Goal: Transaction & Acquisition: Book appointment/travel/reservation

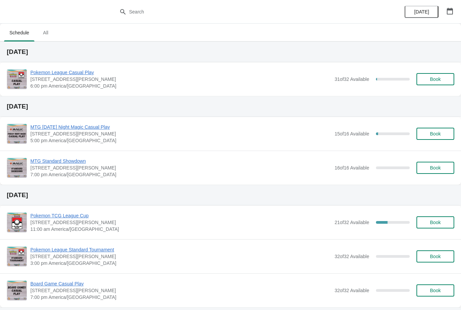
click at [440, 84] on button "Book" at bounding box center [435, 79] width 38 height 12
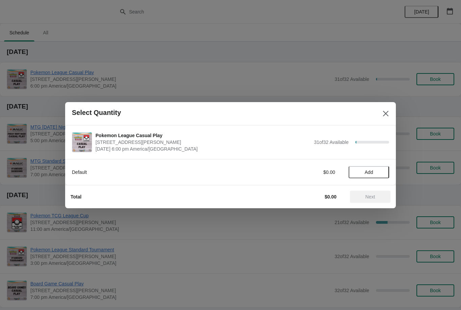
click at [380, 171] on span "Add" at bounding box center [368, 172] width 28 height 5
click at [378, 195] on span "Next" at bounding box center [370, 196] width 30 height 5
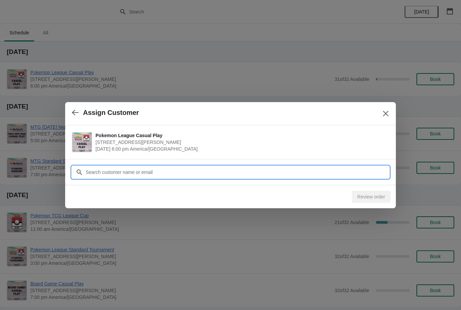
click at [364, 174] on input "Customer" at bounding box center [236, 172] width 303 height 12
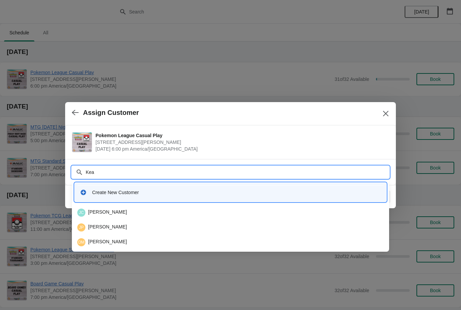
type input "Kean"
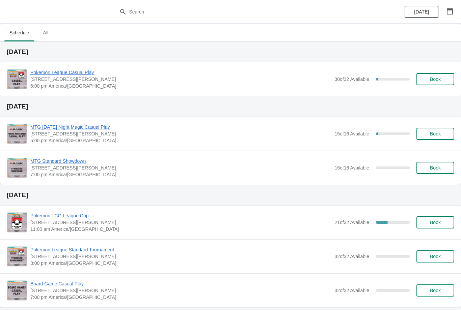
click at [439, 74] on button "Book" at bounding box center [435, 79] width 38 height 12
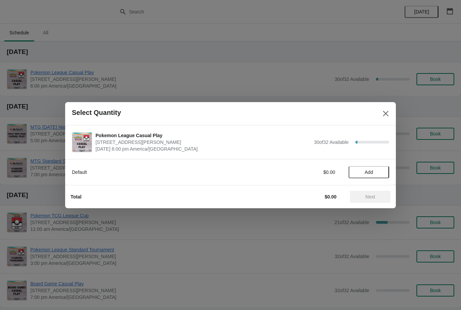
click at [367, 173] on span "Add" at bounding box center [369, 172] width 8 height 5
click at [374, 192] on button "Next" at bounding box center [370, 197] width 40 height 12
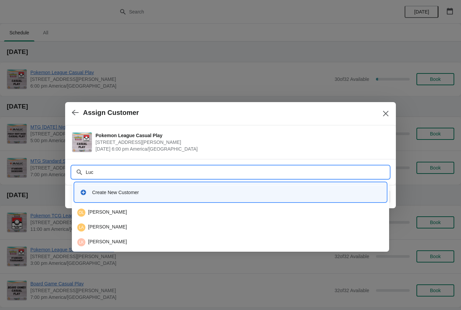
type input "Luca"
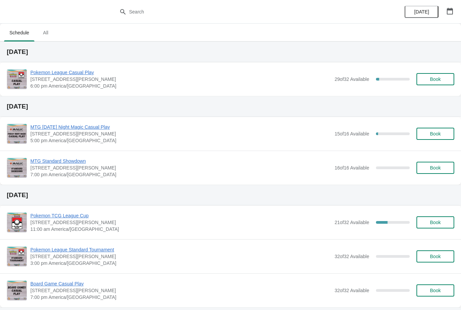
click at [441, 82] on span "Book" at bounding box center [435, 79] width 26 height 5
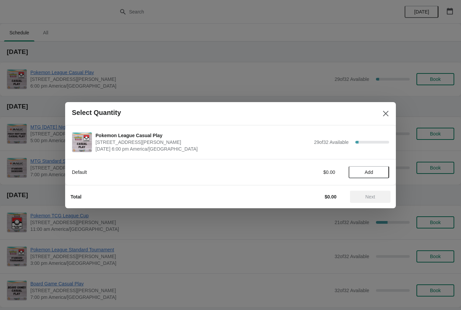
click at [380, 169] on button "Add" at bounding box center [368, 172] width 40 height 12
click at [374, 197] on span "Next" at bounding box center [370, 196] width 10 height 5
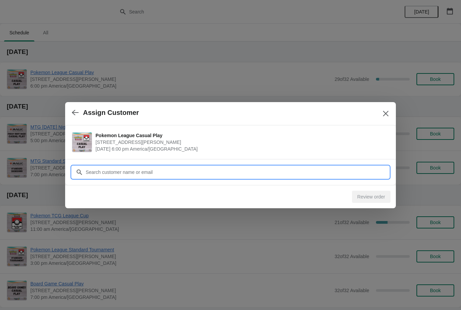
click at [296, 171] on input "Customer" at bounding box center [236, 172] width 303 height 12
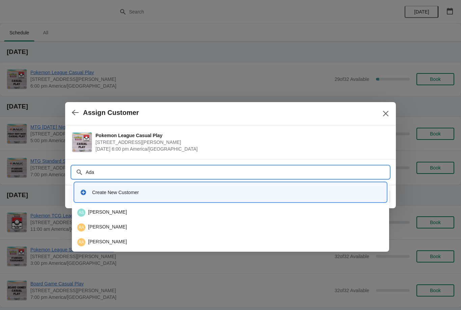
type input "Adam"
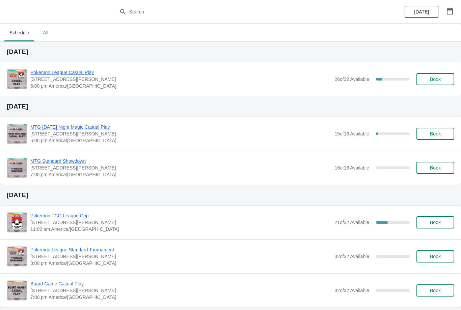
click at [435, 78] on span "Book" at bounding box center [435, 79] width 11 height 5
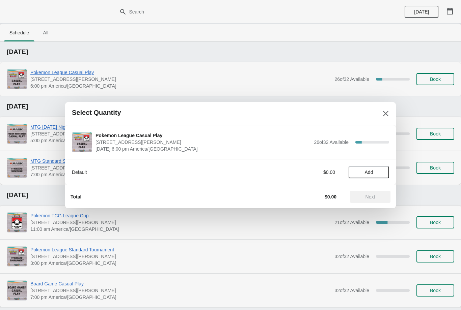
click at [370, 172] on span "Add" at bounding box center [369, 172] width 8 height 5
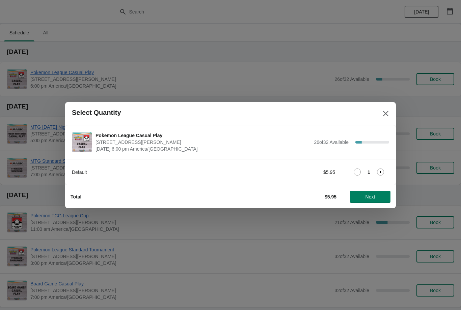
click at [374, 197] on span "Next" at bounding box center [370, 196] width 10 height 5
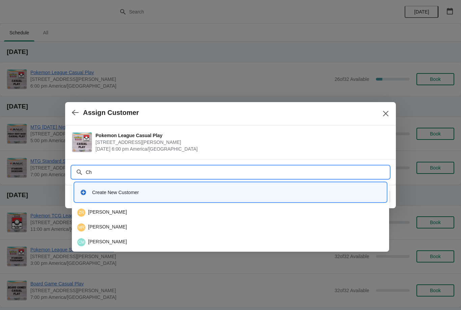
type input "C"
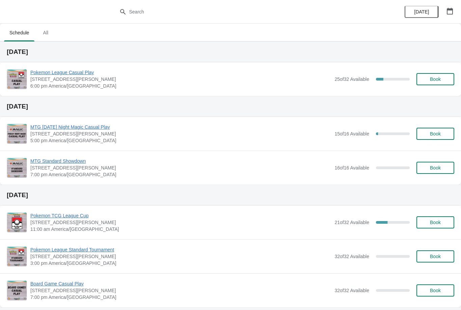
click at [432, 84] on button "Book" at bounding box center [435, 79] width 38 height 12
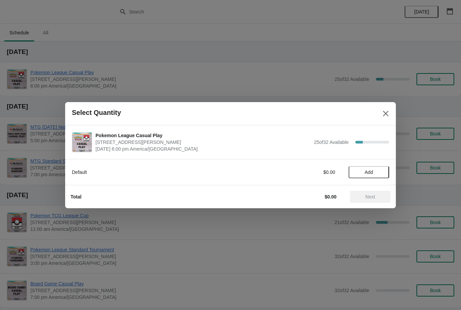
click at [381, 175] on button "Add" at bounding box center [368, 172] width 40 height 12
click at [388, 171] on div "1" at bounding box center [368, 172] width 40 height 7
click at [385, 169] on div "1" at bounding box center [368, 172] width 40 height 7
click at [377, 196] on span "Next" at bounding box center [370, 196] width 30 height 5
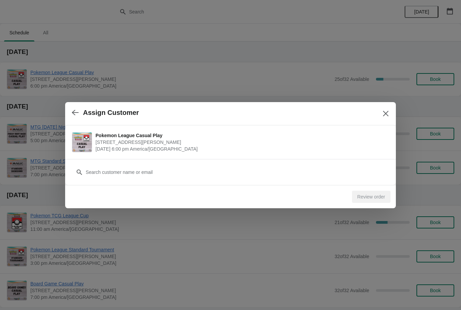
click at [70, 108] on button "button" at bounding box center [75, 112] width 12 height 13
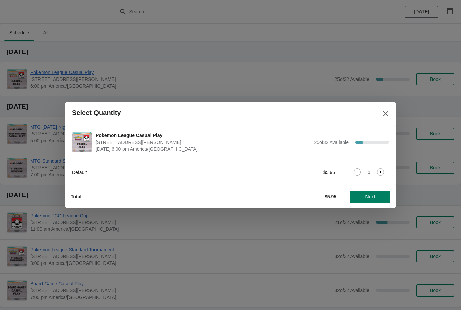
click at [378, 172] on icon at bounding box center [380, 172] width 7 height 7
click at [380, 193] on button "Next" at bounding box center [370, 197] width 40 height 12
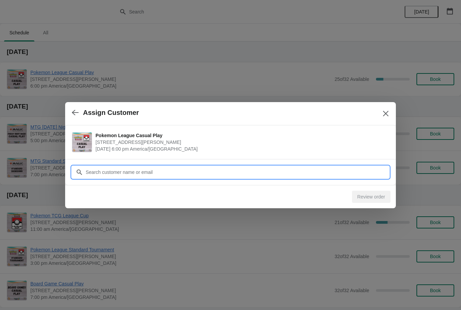
click at [366, 172] on input "Customer" at bounding box center [236, 172] width 303 height 12
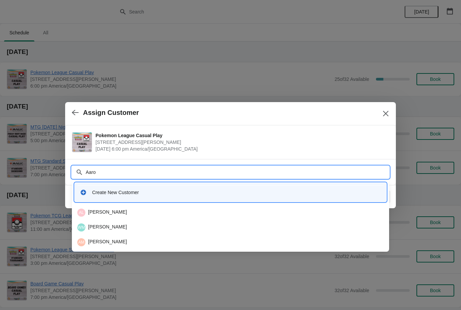
type input "Aaron"
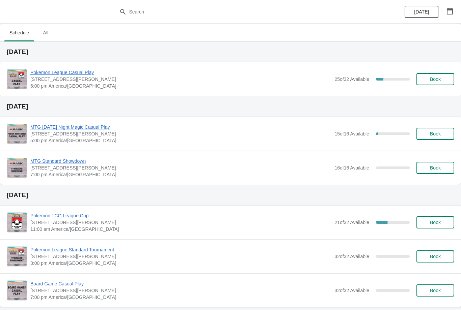
click at [433, 84] on button "Book" at bounding box center [435, 79] width 38 height 12
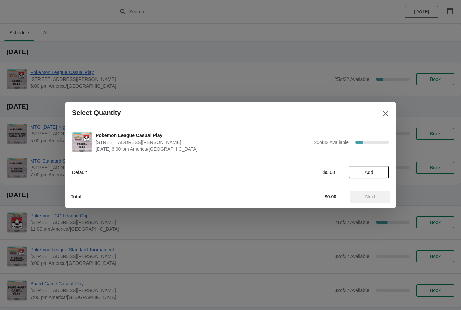
click at [379, 168] on button "Add" at bounding box center [368, 172] width 40 height 12
click at [378, 174] on icon at bounding box center [380, 172] width 7 height 7
click at [355, 174] on icon at bounding box center [356, 172] width 7 height 7
click at [367, 192] on button "Next" at bounding box center [370, 197] width 40 height 12
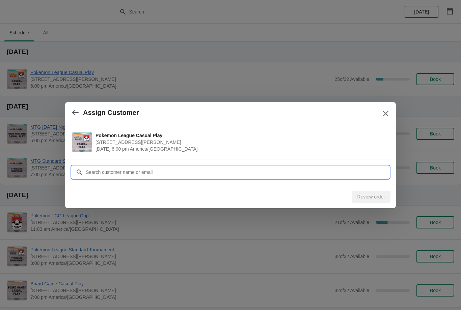
click at [310, 169] on input "Customer" at bounding box center [236, 172] width 303 height 12
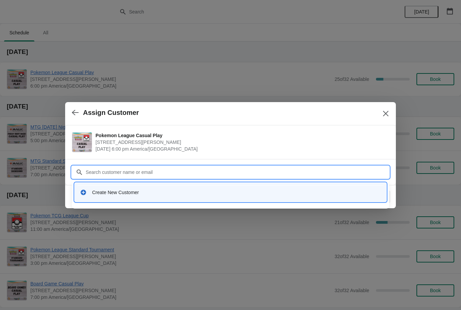
click at [391, 109] on button "Close" at bounding box center [385, 114] width 12 height 12
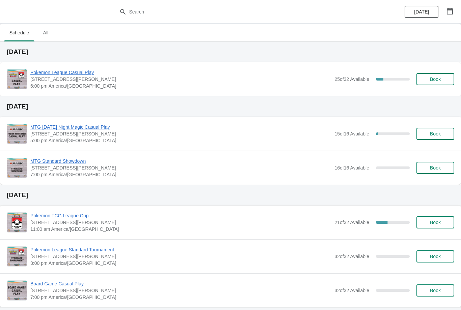
click at [447, 80] on span "Book" at bounding box center [435, 79] width 26 height 5
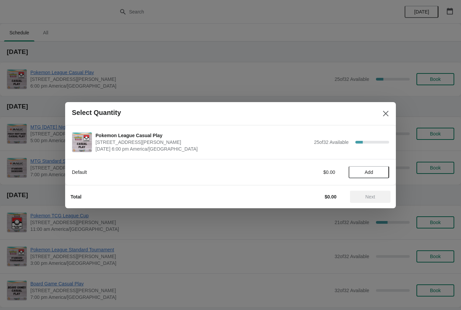
click at [382, 168] on button "Add" at bounding box center [368, 172] width 40 height 12
click at [377, 197] on span "Next" at bounding box center [370, 196] width 30 height 5
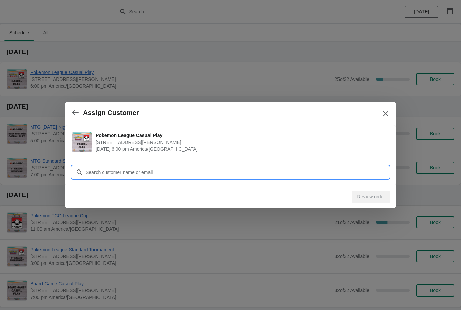
click at [320, 169] on input "Customer" at bounding box center [236, 172] width 303 height 12
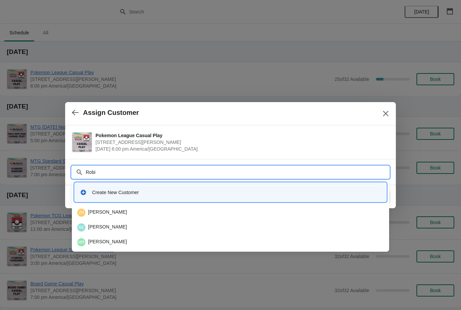
type input "[PERSON_NAME]"
click at [204, 231] on div "RE [PERSON_NAME]" at bounding box center [230, 228] width 306 height 8
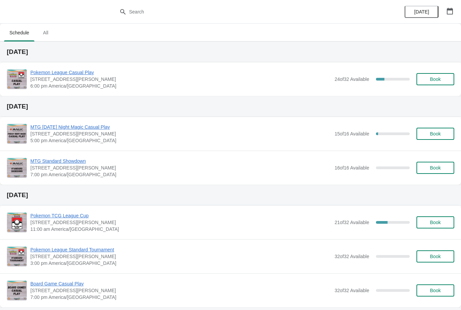
click at [431, 79] on span "Book" at bounding box center [435, 79] width 11 height 5
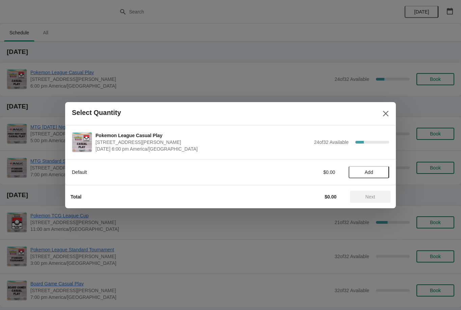
click at [377, 171] on span "Add" at bounding box center [368, 172] width 28 height 5
click at [377, 199] on span "Next" at bounding box center [370, 196] width 30 height 5
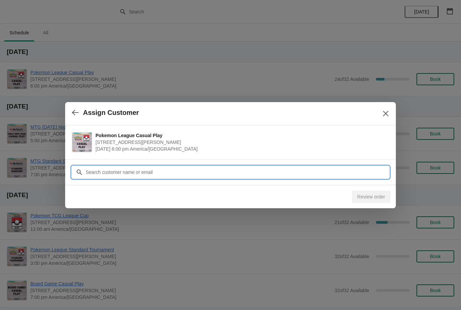
click at [313, 171] on input "Customer" at bounding box center [236, 172] width 303 height 12
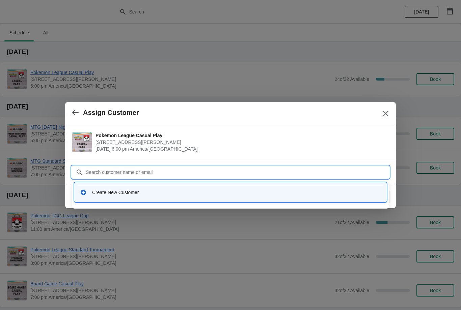
click at [261, 195] on div "Create New Customer" at bounding box center [236, 192] width 289 height 7
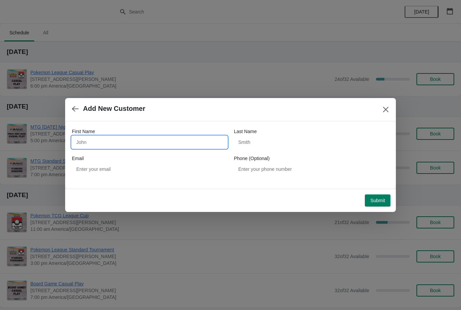
click at [175, 142] on input "First Name" at bounding box center [149, 142] width 155 height 12
type input "Chris"
click at [314, 142] on input "Last Name" at bounding box center [311, 142] width 155 height 12
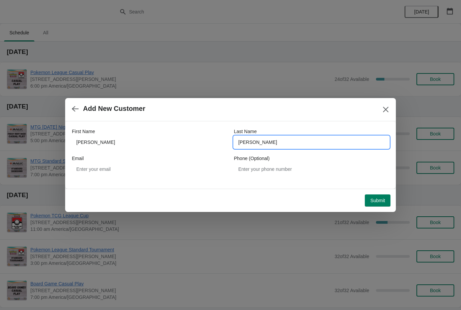
type input "Rankel"
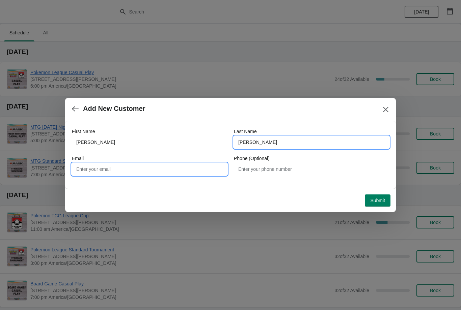
click at [197, 169] on input "Email" at bounding box center [149, 169] width 155 height 12
type input "T.chrisrankel@gmail.com"
click at [382, 201] on span "Submit" at bounding box center [377, 200] width 15 height 5
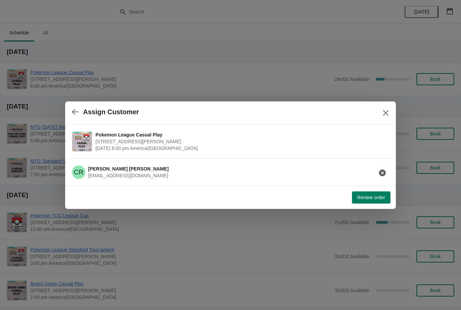
click at [379, 199] on span "Review order" at bounding box center [371, 197] width 28 height 5
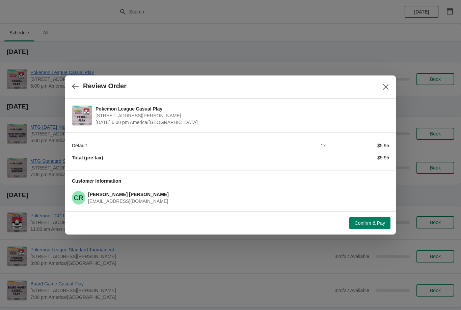
click at [373, 228] on button "Confirm & Pay" at bounding box center [369, 223] width 41 height 12
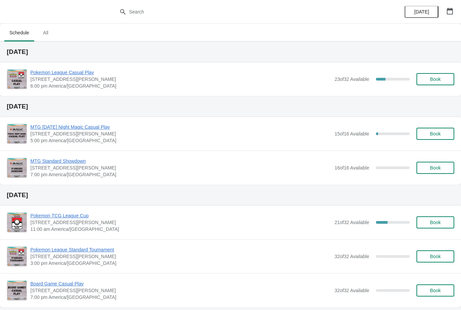
click at [444, 78] on span "Book" at bounding box center [435, 79] width 26 height 5
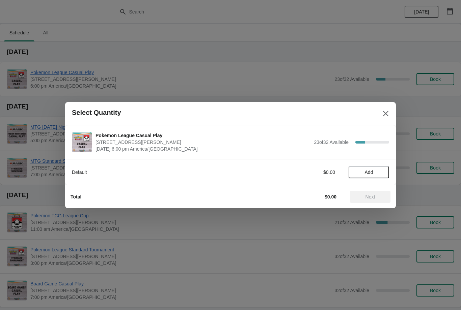
click at [383, 166] on button "Add" at bounding box center [368, 172] width 40 height 12
click at [376, 199] on span "Next" at bounding box center [370, 196] width 30 height 5
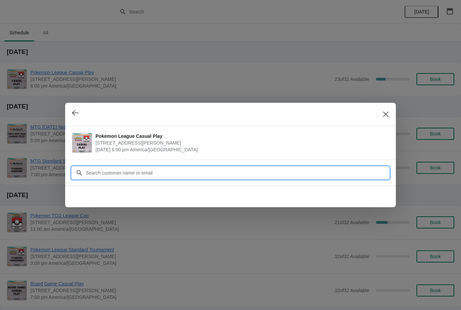
click at [315, 176] on input "Customer" at bounding box center [236, 173] width 303 height 12
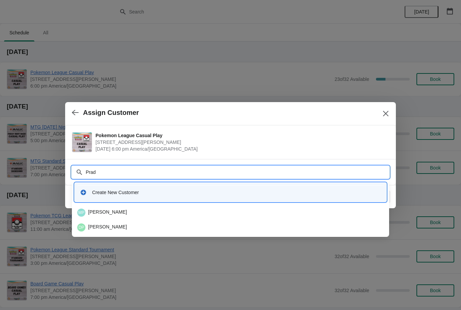
type input "Prado"
click at [144, 229] on div "DP Daniel Prado" at bounding box center [230, 228] width 306 height 8
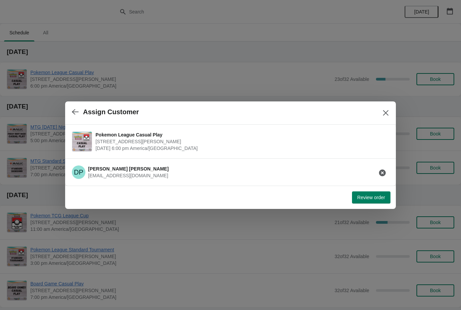
click at [386, 167] on button "button" at bounding box center [382, 173] width 12 height 12
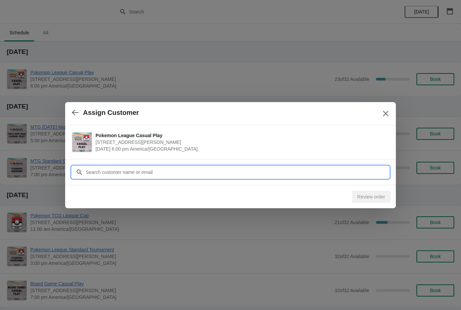
click at [336, 176] on input "Customer" at bounding box center [236, 172] width 303 height 12
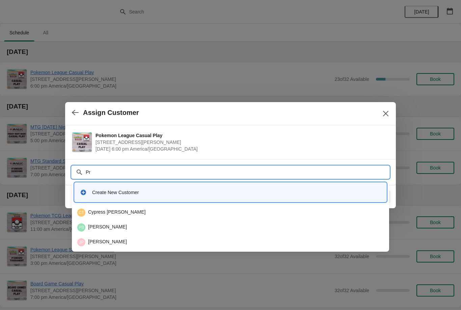
type input "Pra"
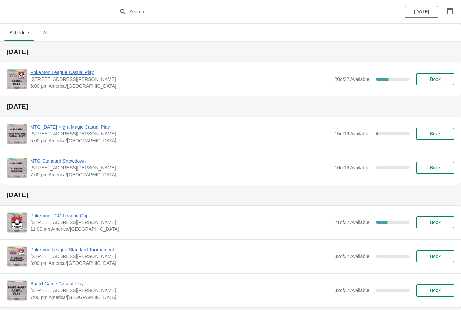
click at [437, 80] on span "Book" at bounding box center [435, 79] width 11 height 5
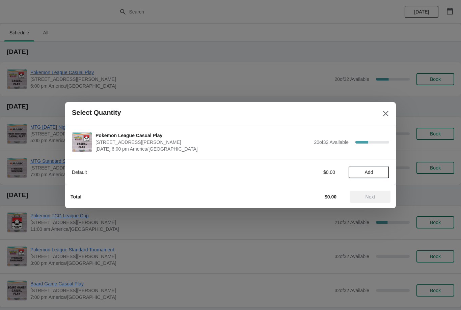
click at [373, 171] on span "Add" at bounding box center [369, 172] width 8 height 5
click at [384, 168] on div "Default $5.95 1" at bounding box center [230, 172] width 317 height 12
click at [383, 169] on icon at bounding box center [380, 172] width 7 height 7
click at [377, 197] on span "Next" at bounding box center [370, 196] width 30 height 5
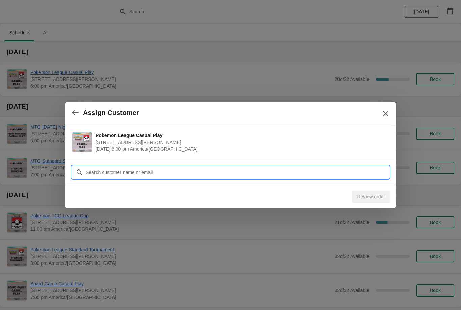
click at [221, 166] on input "Customer" at bounding box center [236, 172] width 303 height 12
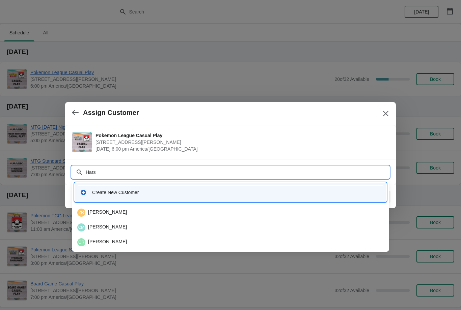
type input "Harsh"
click at [136, 213] on div "KH Kyle Harshbarger" at bounding box center [230, 213] width 306 height 8
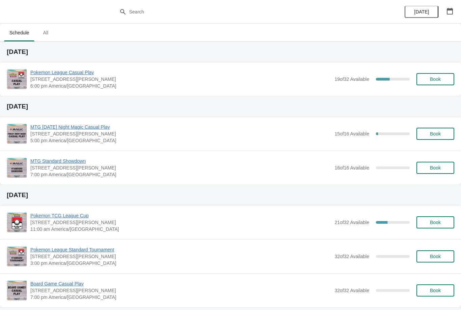
click at [441, 76] on button "Book" at bounding box center [435, 79] width 38 height 12
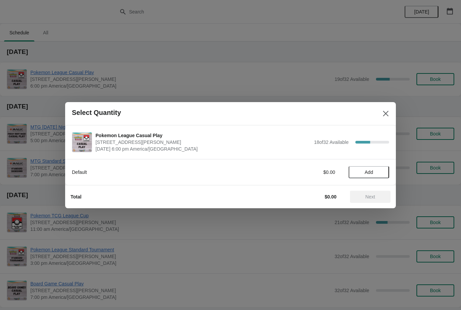
click at [380, 167] on button "Add" at bounding box center [368, 172] width 40 height 12
click at [380, 197] on span "Next" at bounding box center [370, 196] width 30 height 5
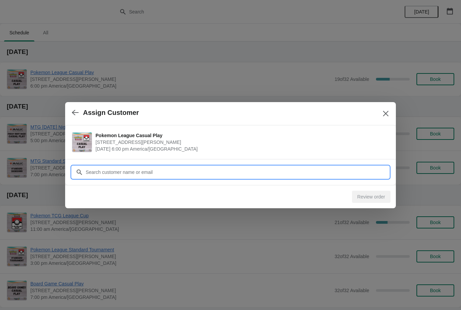
click at [177, 167] on input "Customer" at bounding box center [236, 172] width 303 height 12
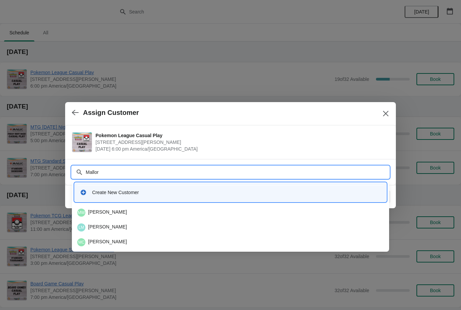
type input "Mallory"
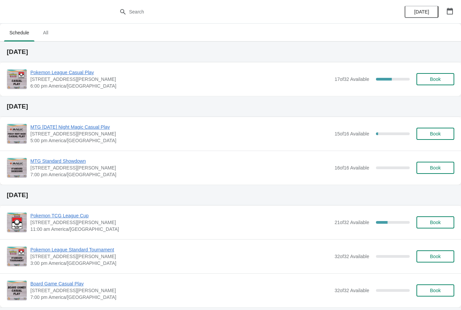
click at [441, 71] on div "Pokemon League Casual Play [STREET_ADDRESS][PERSON_NAME] 6:00 pm [GEOGRAPHIC_DA…" at bounding box center [242, 79] width 424 height 20
click at [443, 81] on span "Book" at bounding box center [435, 79] width 26 height 5
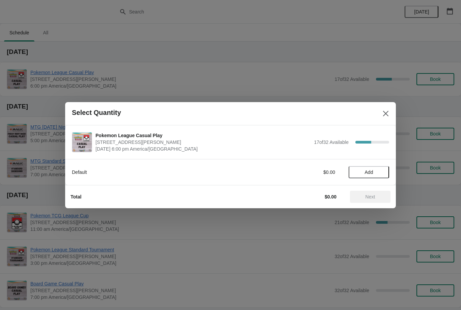
click at [374, 172] on span "Add" at bounding box center [368, 172] width 28 height 5
click at [374, 198] on span "Next" at bounding box center [370, 196] width 10 height 5
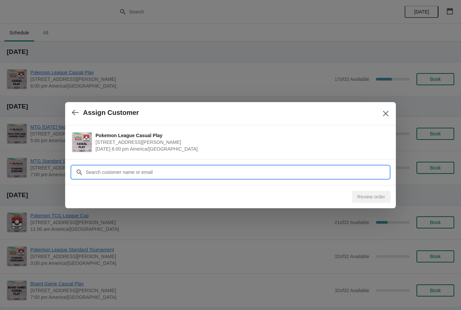
click at [357, 170] on input "Customer" at bounding box center [236, 172] width 303 height 12
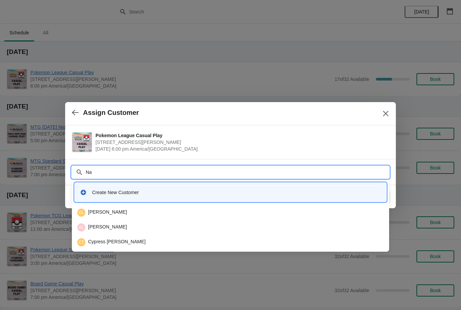
type input "Naa"
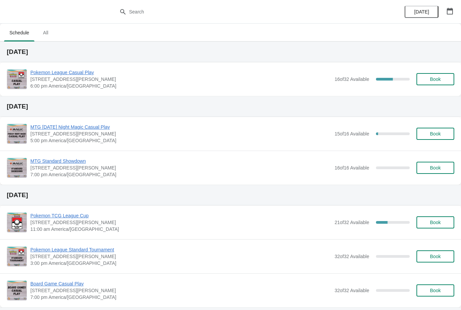
click at [438, 83] on button "Book" at bounding box center [435, 79] width 38 height 12
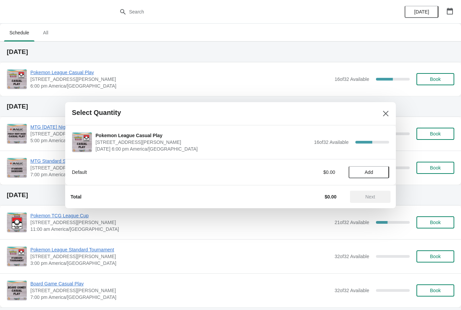
click at [374, 170] on span "Add" at bounding box center [368, 172] width 28 height 5
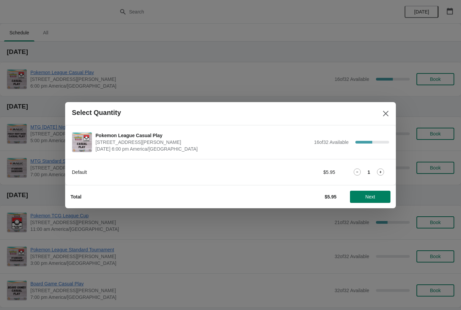
click at [380, 171] on icon at bounding box center [380, 172] width 7 height 7
click at [368, 191] on button "Next" at bounding box center [370, 197] width 40 height 12
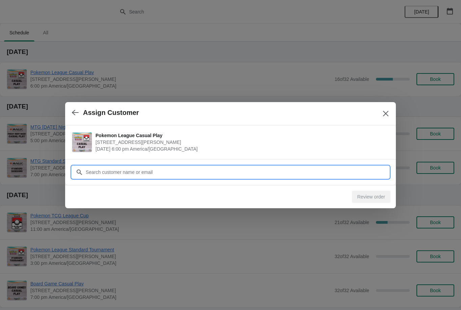
click at [325, 169] on input "Customer" at bounding box center [236, 172] width 303 height 12
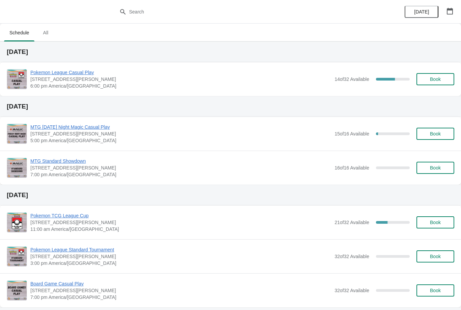
click at [439, 83] on button "Book" at bounding box center [435, 79] width 38 height 12
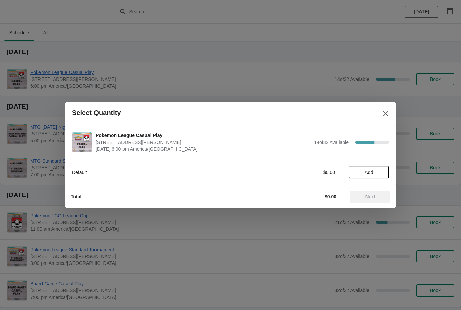
click at [372, 168] on button "Add" at bounding box center [368, 172] width 40 height 12
click at [381, 196] on span "Next" at bounding box center [370, 196] width 30 height 5
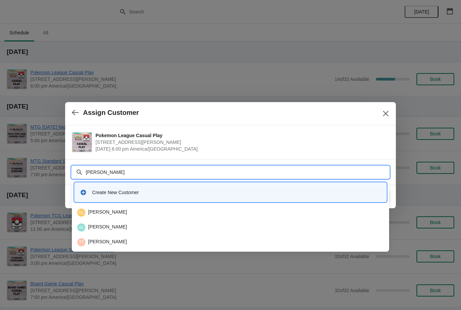
type input "Hopper"
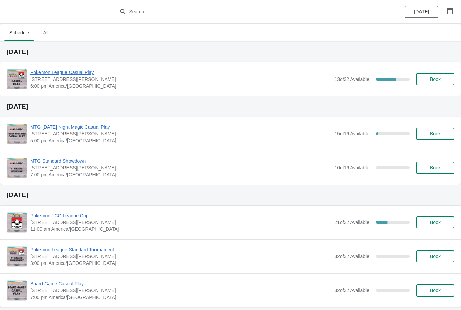
click at [436, 71] on div "Pokemon League Casual Play [STREET_ADDRESS][PERSON_NAME] 6:00 pm [GEOGRAPHIC_DA…" at bounding box center [242, 79] width 424 height 20
click at [437, 77] on span "Book" at bounding box center [435, 79] width 11 height 5
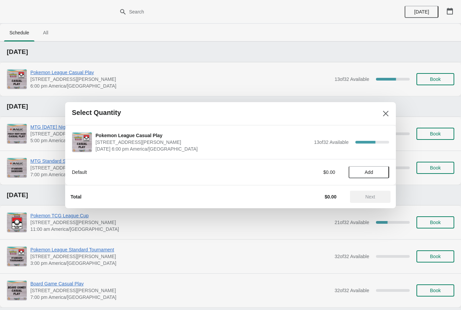
click at [362, 166] on button "Add" at bounding box center [368, 172] width 40 height 12
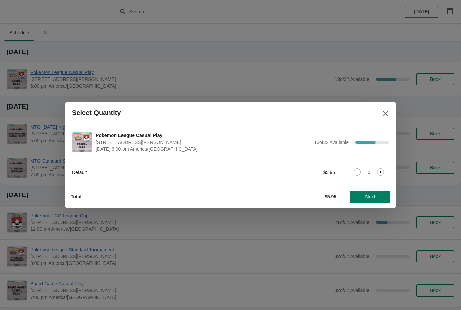
click at [370, 187] on div "Total $5.95 Next" at bounding box center [227, 194] width 325 height 18
click at [374, 193] on button "Next" at bounding box center [370, 197] width 40 height 12
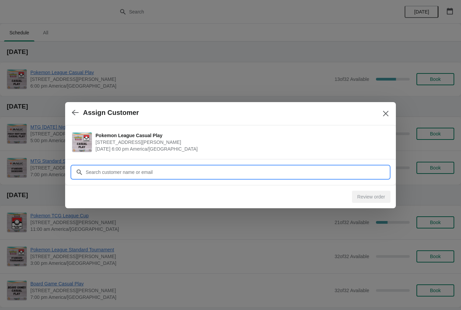
click at [181, 170] on input "Customer" at bounding box center [236, 172] width 303 height 12
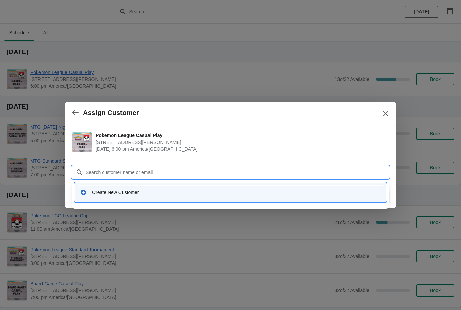
click at [102, 191] on div "Create New Customer" at bounding box center [236, 192] width 289 height 7
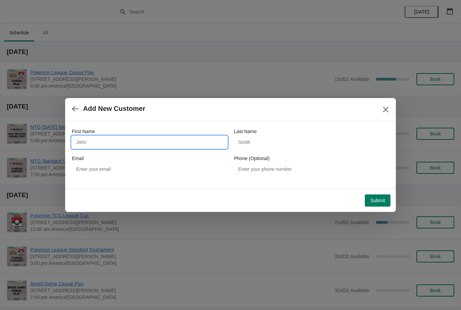
click at [111, 142] on input "First Name" at bounding box center [149, 142] width 155 height 12
type input "[PERSON_NAME]"
click at [287, 143] on input "Last Name" at bounding box center [311, 142] width 155 height 12
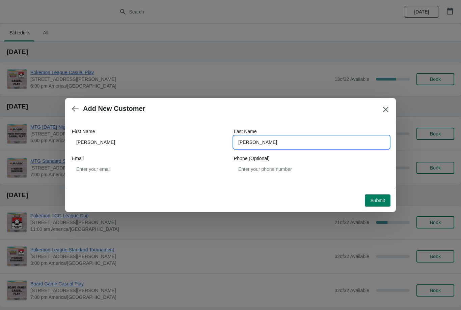
type input "[PERSON_NAME]"
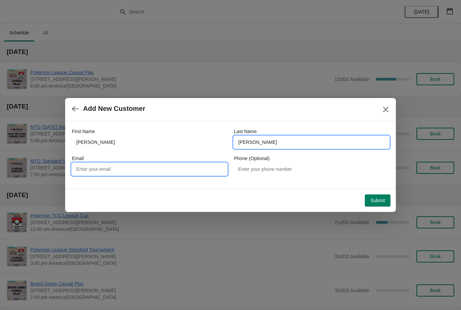
click at [120, 168] on input "Email" at bounding box center [149, 169] width 155 height 12
type input "[EMAIL_ADDRESS][DOMAIN_NAME]"
click at [384, 201] on span "Submit" at bounding box center [377, 200] width 15 height 5
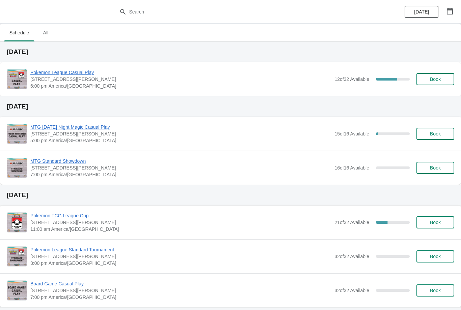
click at [440, 81] on span "Book" at bounding box center [435, 79] width 11 height 5
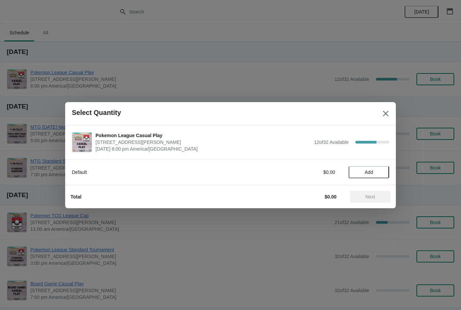
click at [366, 173] on span "Add" at bounding box center [369, 172] width 8 height 5
click at [374, 196] on span "Next" at bounding box center [370, 196] width 10 height 5
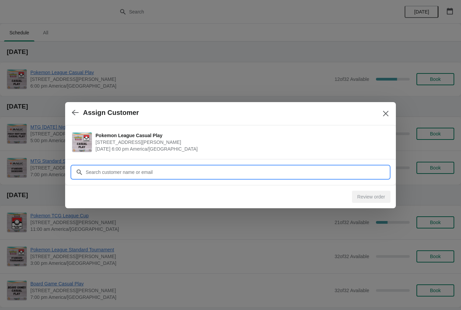
click at [186, 171] on input "Customer" at bounding box center [236, 172] width 303 height 12
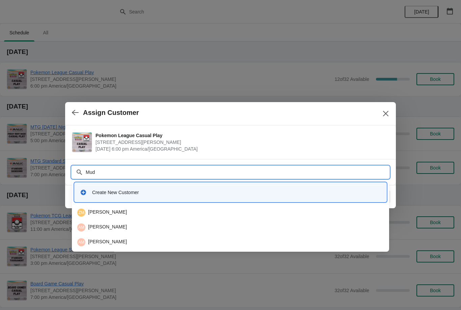
type input "Mudd"
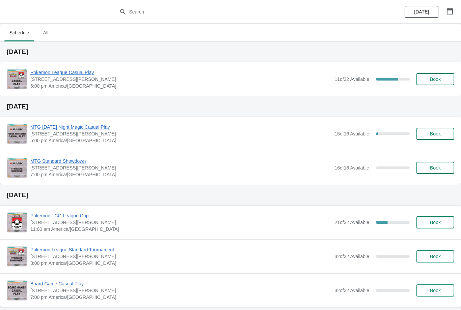
click at [439, 80] on span "Book" at bounding box center [435, 79] width 11 height 5
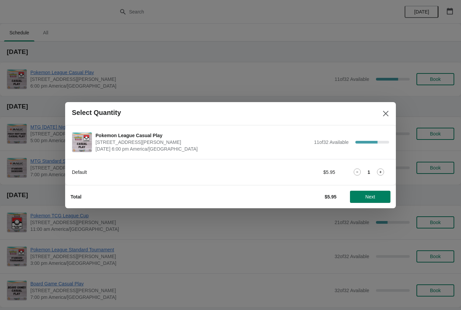
click at [378, 198] on span "Next" at bounding box center [370, 196] width 30 height 5
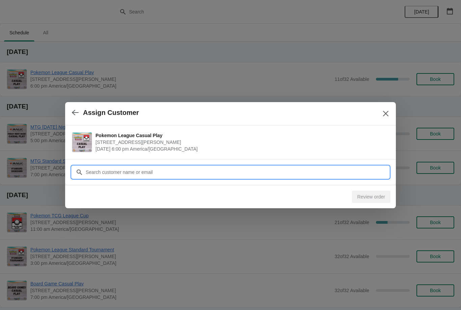
click at [362, 168] on input "Customer" at bounding box center [236, 172] width 303 height 12
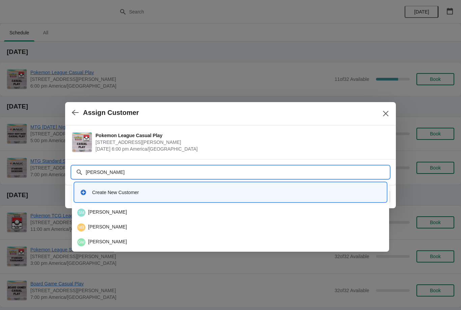
type input "Martin"
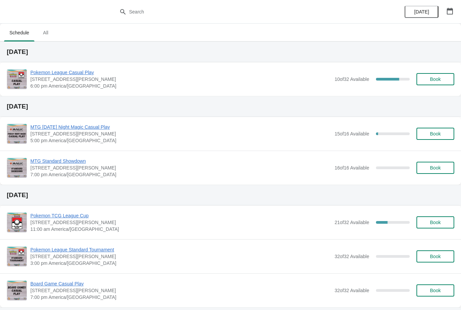
click at [433, 81] on span "Book" at bounding box center [435, 79] width 11 height 5
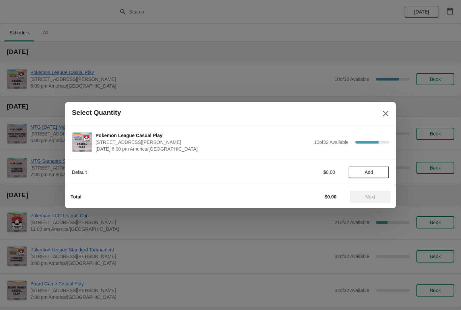
click at [372, 175] on span "Add" at bounding box center [369, 172] width 8 height 5
click at [368, 196] on span "Next" at bounding box center [370, 196] width 10 height 5
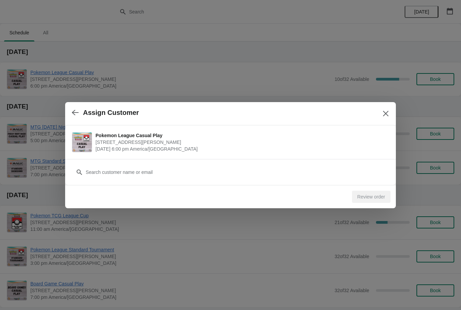
click at [203, 183] on div "Customer" at bounding box center [230, 172] width 330 height 26
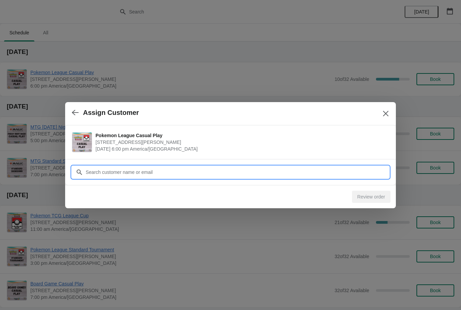
click at [156, 170] on input "Customer" at bounding box center [236, 172] width 303 height 12
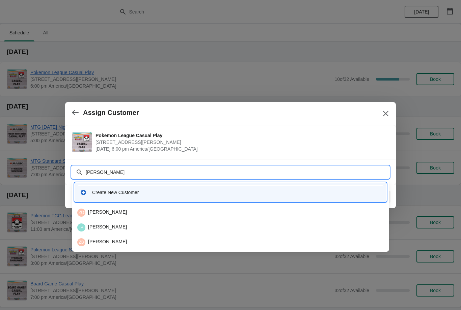
type input "Zac"
click at [98, 215] on div "ZR Zachary Robinson" at bounding box center [230, 213] width 306 height 8
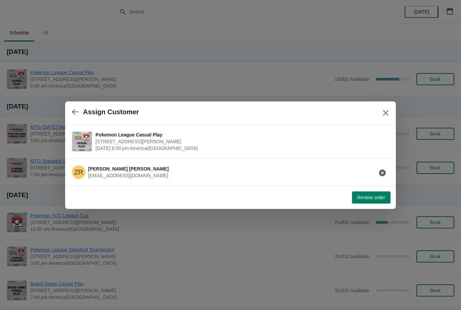
click at [360, 203] on button "Review order" at bounding box center [371, 198] width 38 height 12
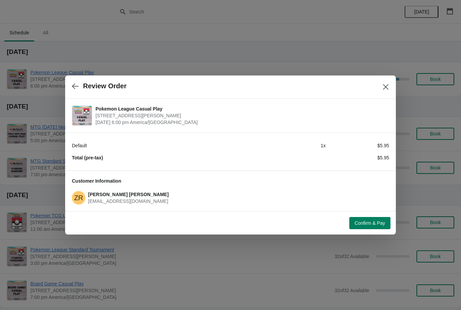
click at [361, 214] on div "Confirm & Pay" at bounding box center [229, 221] width 322 height 15
click at [355, 224] on span "Confirm & Pay" at bounding box center [369, 223] width 30 height 5
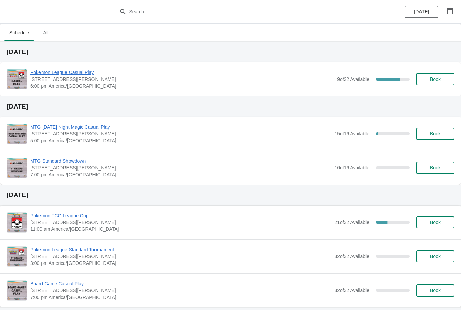
click at [451, 8] on icon "button" at bounding box center [449, 11] width 6 height 7
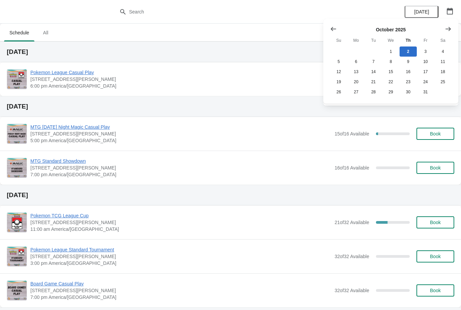
click at [446, 27] on icon "Show next month, November 2025" at bounding box center [447, 29] width 7 height 7
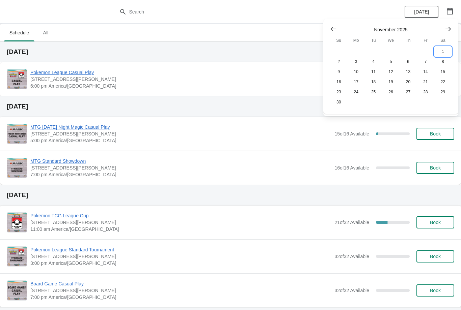
click at [443, 47] on button "1" at bounding box center [442, 52] width 17 height 10
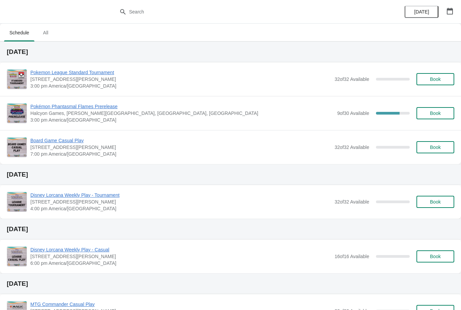
click at [448, 10] on icon "button" at bounding box center [449, 11] width 6 height 7
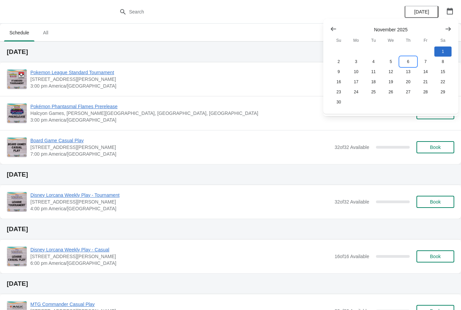
click at [410, 59] on button "6" at bounding box center [407, 62] width 17 height 10
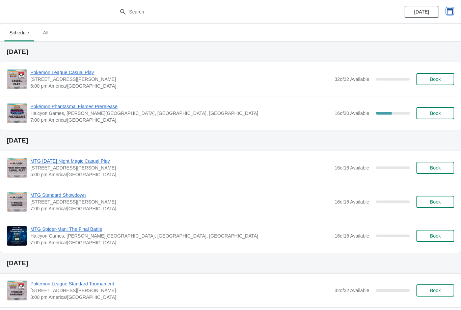
click at [451, 5] on button "button" at bounding box center [449, 11] width 12 height 12
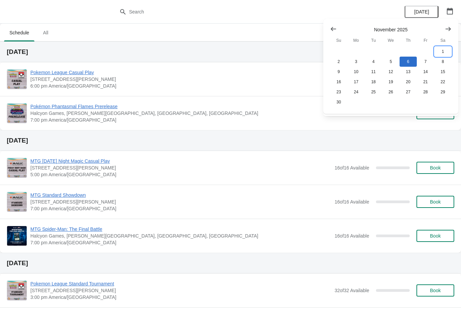
click at [442, 51] on button "1" at bounding box center [442, 52] width 17 height 10
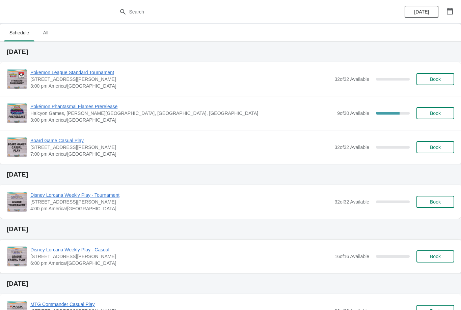
click at [452, 11] on icon "button" at bounding box center [449, 11] width 7 height 7
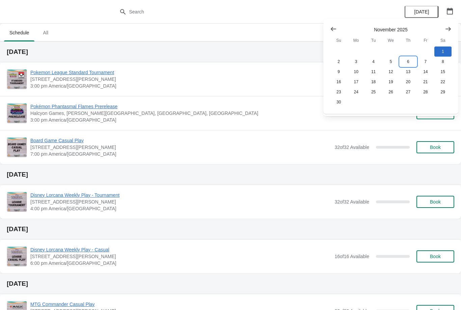
click at [411, 57] on button "6" at bounding box center [407, 62] width 17 height 10
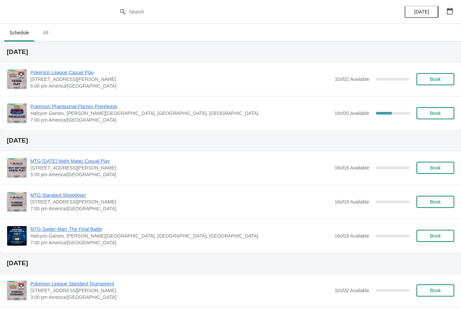
click at [432, 113] on span "Book" at bounding box center [435, 113] width 11 height 5
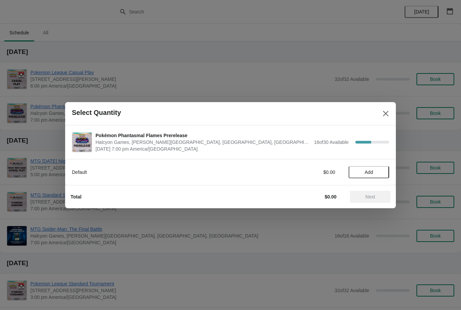
click at [368, 170] on span "Add" at bounding box center [369, 172] width 8 height 5
click at [381, 170] on icon at bounding box center [380, 172] width 7 height 7
click at [375, 198] on span "Next" at bounding box center [370, 196] width 10 height 5
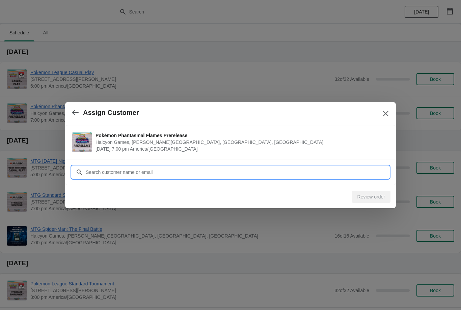
click at [327, 167] on input "Customer" at bounding box center [236, 172] width 303 height 12
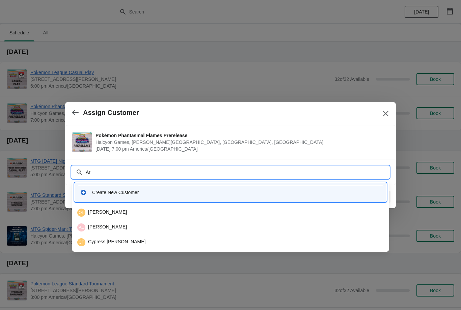
type input "A"
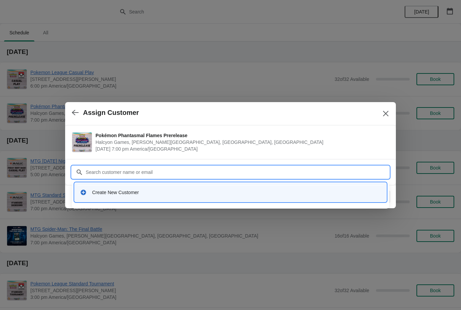
type input "P"
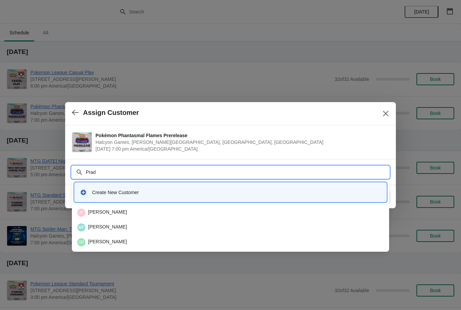
type input "[PERSON_NAME]"
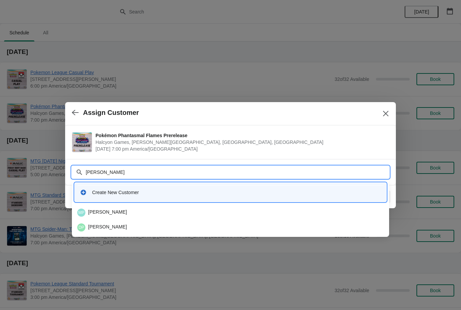
click at [116, 210] on div "MP [PERSON_NAME]" at bounding box center [230, 213] width 306 height 8
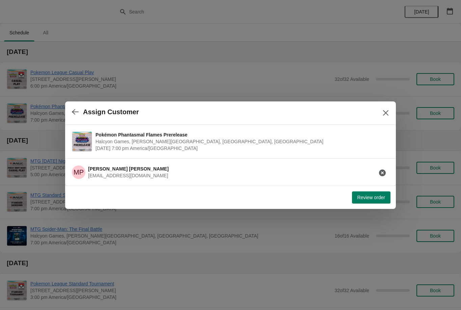
click at [377, 197] on span "Review order" at bounding box center [371, 197] width 28 height 5
